Goal: Information Seeking & Learning: Learn about a topic

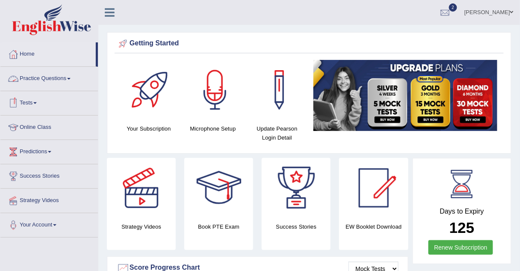
click at [40, 77] on link "Practice Questions" at bounding box center [48, 77] width 97 height 21
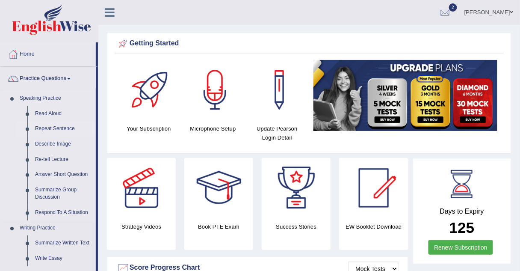
click at [46, 127] on link "Repeat Sentence" at bounding box center [63, 128] width 65 height 15
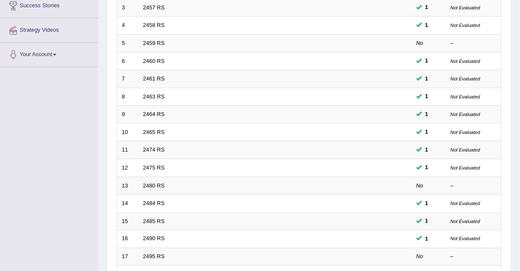
scroll to position [292, 0]
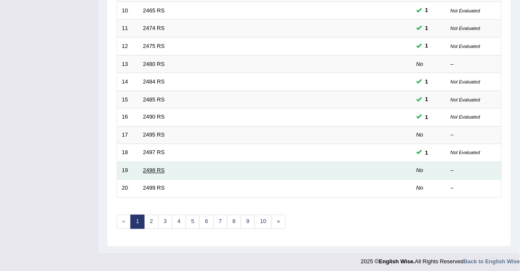
click at [150, 169] on link "2498 RS" at bounding box center [154, 170] width 22 height 6
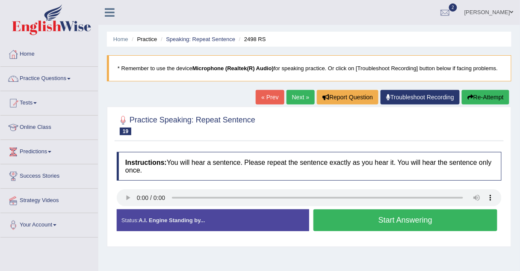
click at [324, 224] on button "Start Answering" at bounding box center [405, 220] width 184 height 22
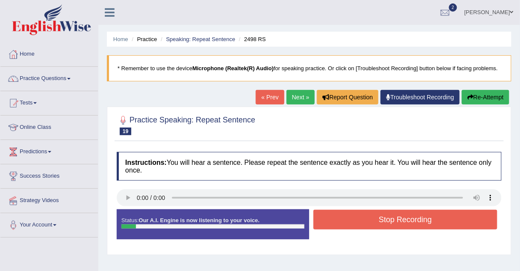
click at [324, 224] on button "Stop Recording" at bounding box center [405, 219] width 184 height 20
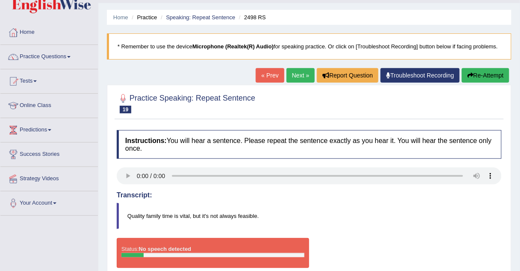
scroll to position [22, 0]
click at [299, 75] on link "Next »" at bounding box center [300, 75] width 28 height 15
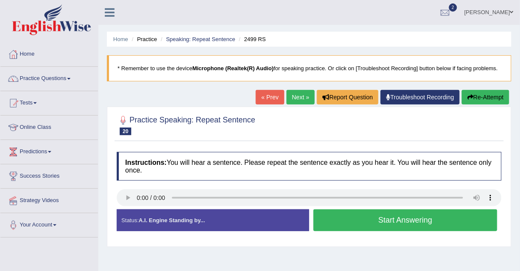
click at [330, 224] on button "Start Answering" at bounding box center [405, 220] width 184 height 22
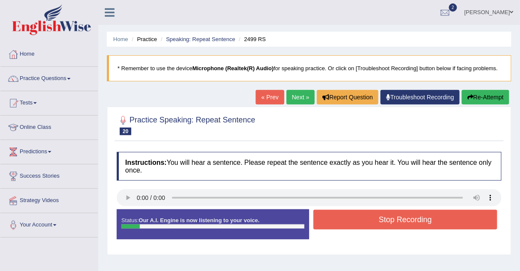
click at [330, 223] on button "Stop Recording" at bounding box center [405, 219] width 184 height 20
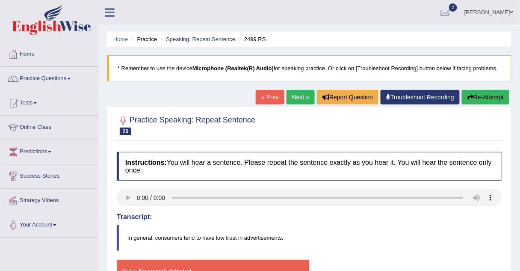
click at [297, 102] on link "Next »" at bounding box center [300, 97] width 28 height 15
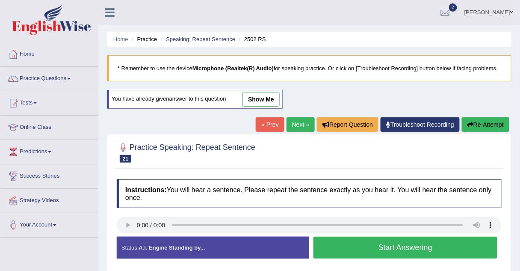
click at [327, 248] on button "Start Answering" at bounding box center [405, 247] width 184 height 22
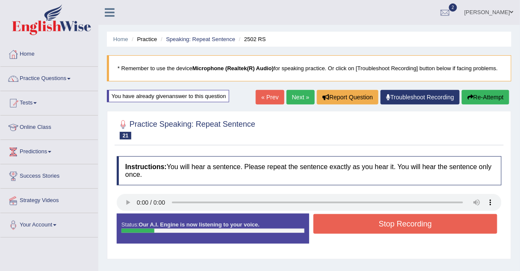
click at [331, 226] on button "Stop Recording" at bounding box center [405, 224] width 184 height 20
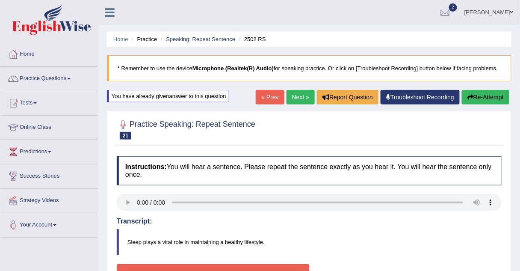
click at [294, 95] on link "Next »" at bounding box center [300, 97] width 28 height 15
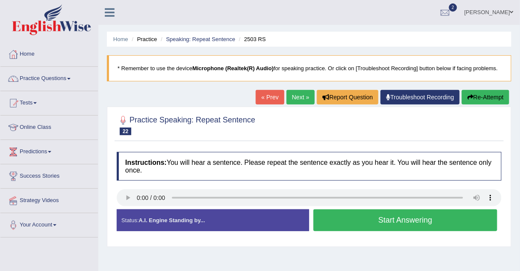
click at [327, 221] on button "Start Answering" at bounding box center [405, 220] width 184 height 22
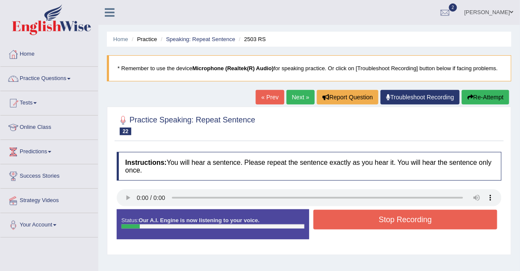
click at [327, 221] on button "Stop Recording" at bounding box center [405, 219] width 184 height 20
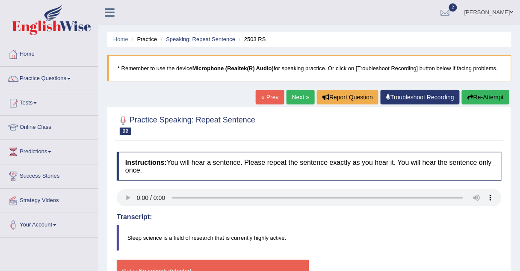
click at [301, 93] on link "Next »" at bounding box center [300, 97] width 28 height 15
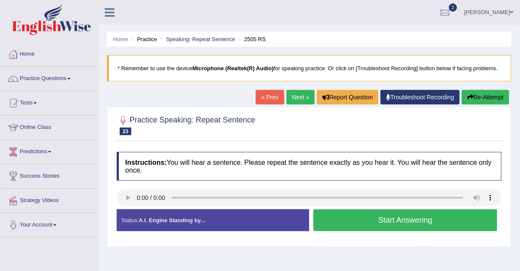
click at [335, 224] on button "Start Answering" at bounding box center [405, 220] width 184 height 22
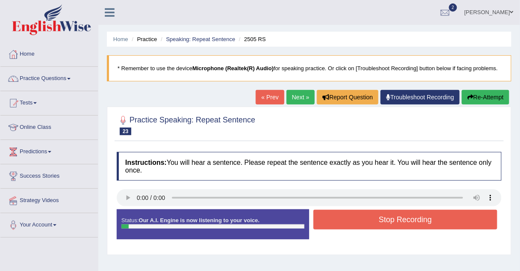
click at [335, 224] on button "Stop Recording" at bounding box center [405, 219] width 184 height 20
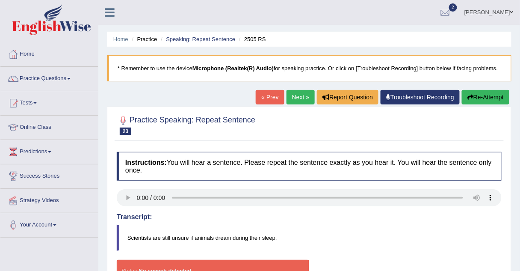
click at [299, 99] on link "Next »" at bounding box center [300, 97] width 28 height 15
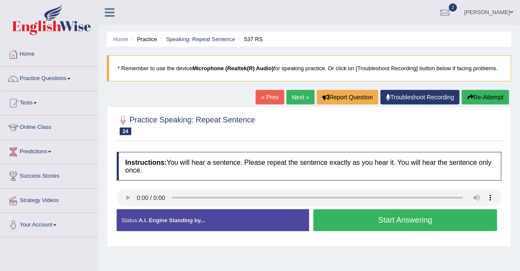
click at [325, 216] on button "Start Answering" at bounding box center [405, 220] width 184 height 22
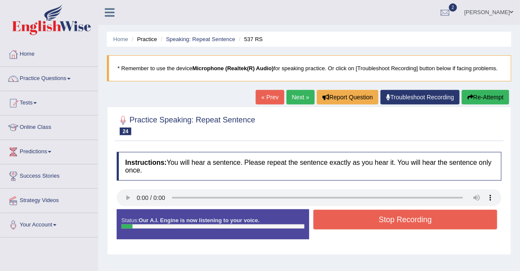
click at [325, 216] on button "Stop Recording" at bounding box center [405, 219] width 184 height 20
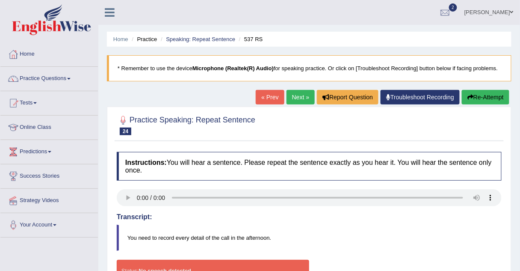
click at [303, 99] on link "Next »" at bounding box center [300, 97] width 28 height 15
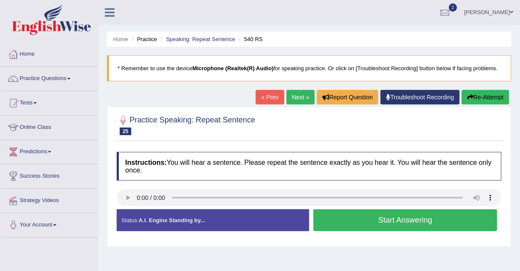
click at [300, 98] on link "Next »" at bounding box center [300, 97] width 28 height 15
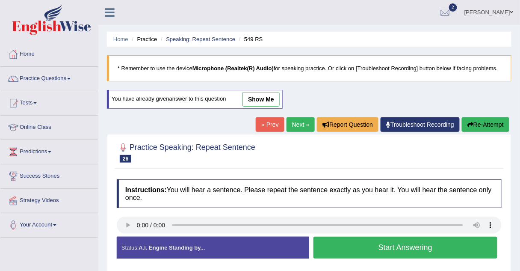
click at [300, 118] on link "Next »" at bounding box center [300, 124] width 28 height 15
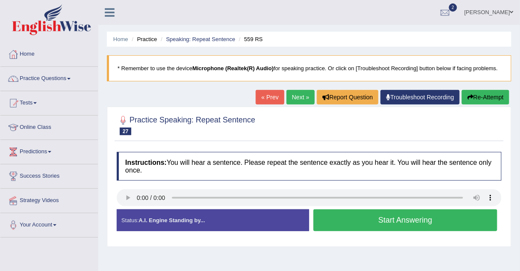
click at [325, 216] on button "Start Answering" at bounding box center [405, 220] width 184 height 22
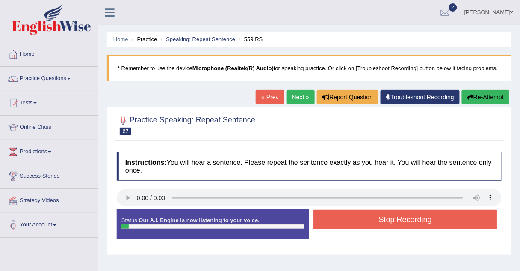
click at [325, 216] on button "Stop Recording" at bounding box center [405, 219] width 184 height 20
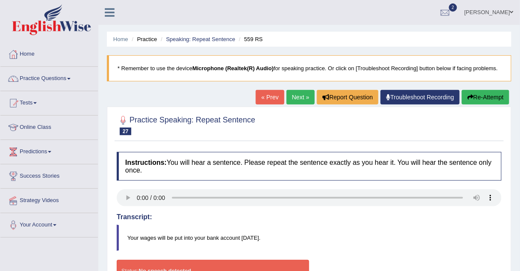
click at [296, 94] on link "Next »" at bounding box center [300, 97] width 28 height 15
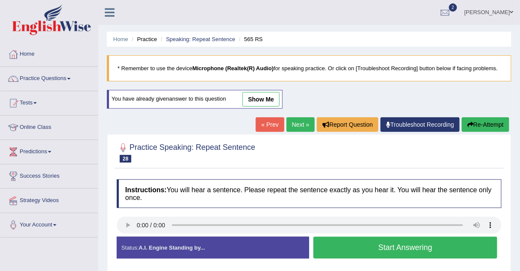
click at [267, 96] on link "show me" at bounding box center [260, 99] width 37 height 15
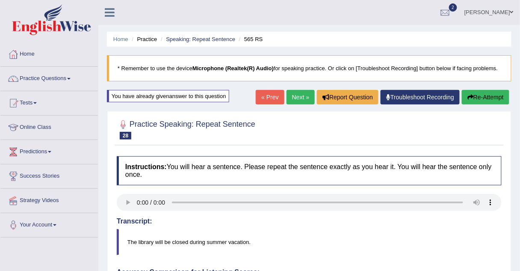
scroll to position [1, 0]
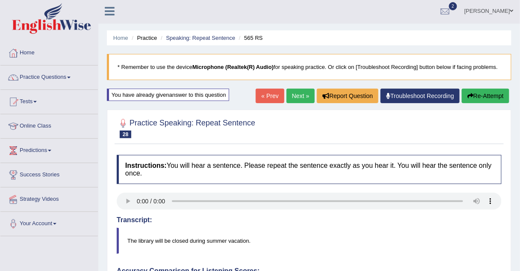
click at [301, 95] on link "Next »" at bounding box center [300, 95] width 28 height 15
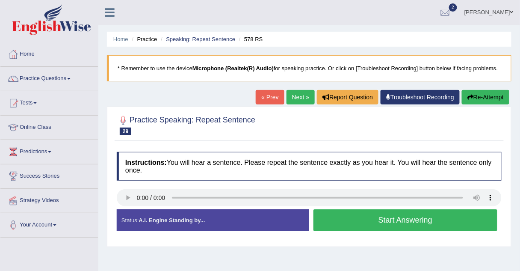
click at [354, 224] on button "Start Answering" at bounding box center [405, 220] width 184 height 22
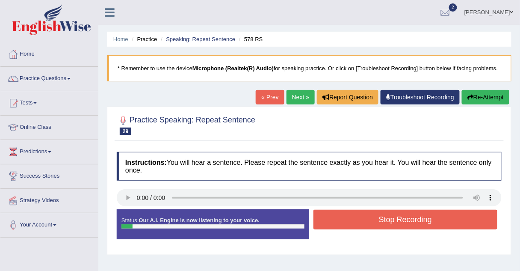
click at [354, 224] on button "Stop Recording" at bounding box center [405, 219] width 184 height 20
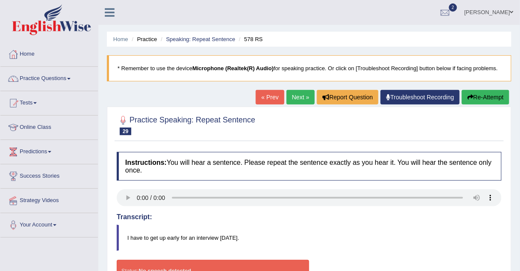
click at [300, 94] on link "Next »" at bounding box center [300, 97] width 28 height 15
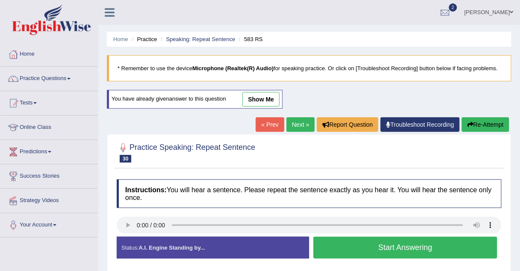
click at [300, 123] on link "Next »" at bounding box center [300, 124] width 28 height 15
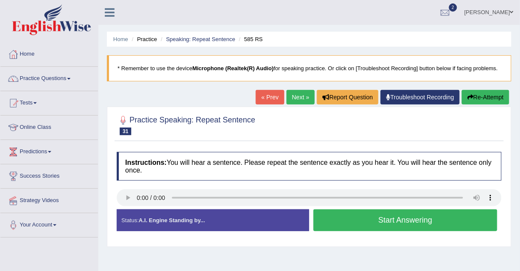
click at [335, 216] on button "Start Answering" at bounding box center [405, 220] width 184 height 22
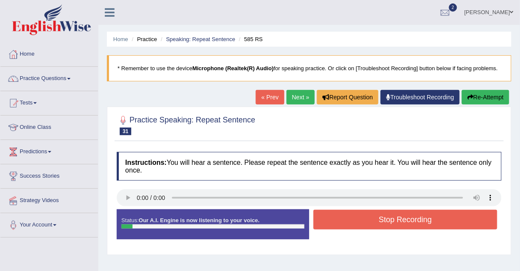
click at [335, 216] on button "Stop Recording" at bounding box center [405, 219] width 184 height 20
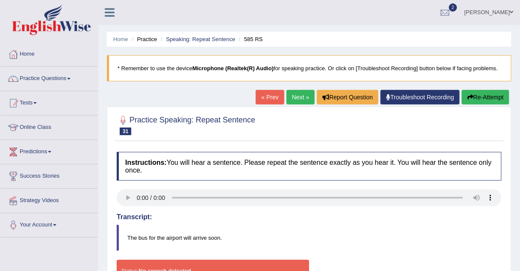
click at [296, 99] on link "Next »" at bounding box center [300, 97] width 28 height 15
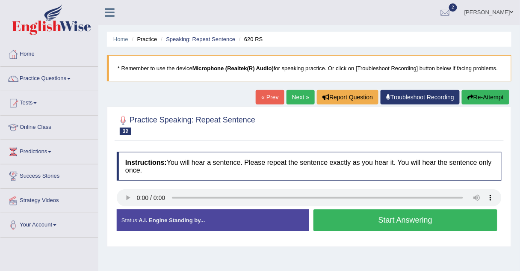
click at [339, 214] on button "Start Answering" at bounding box center [405, 220] width 184 height 22
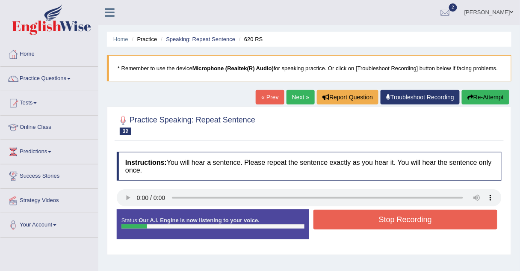
click at [338, 216] on button "Stop Recording" at bounding box center [405, 219] width 184 height 20
